Goal: Task Accomplishment & Management: Manage account settings

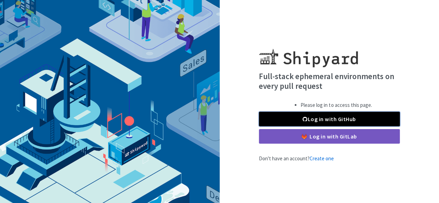
click at [321, 117] on link "Log in with GitHub" at bounding box center [329, 119] width 141 height 15
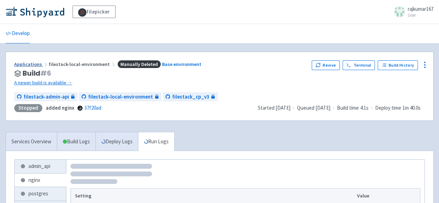
click at [35, 63] on link "Applications" at bounding box center [31, 64] width 34 height 6
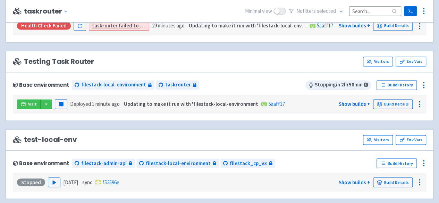
scroll to position [521, 0]
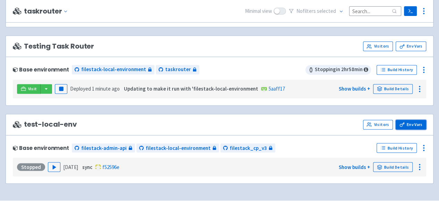
click at [417, 120] on link "Env Vars" at bounding box center [411, 125] width 31 height 10
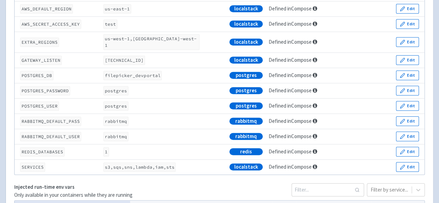
scroll to position [174, 0]
